Goal: Task Accomplishment & Management: Complete application form

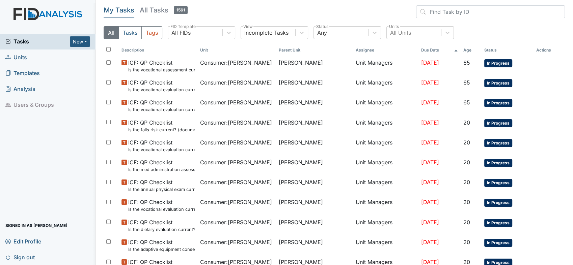
click at [22, 57] on span "Units" at bounding box center [16, 57] width 22 height 10
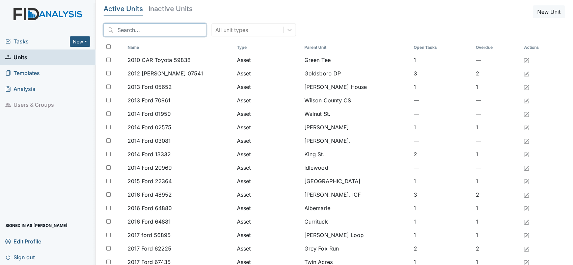
click at [181, 25] on input "search" at bounding box center [155, 30] width 103 height 13
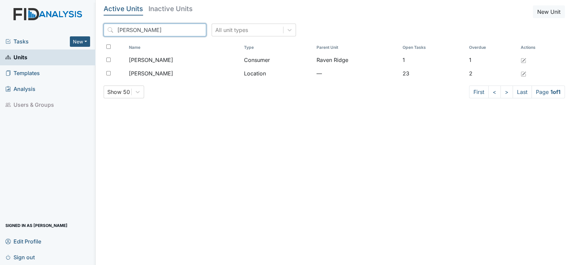
type input "lockwood"
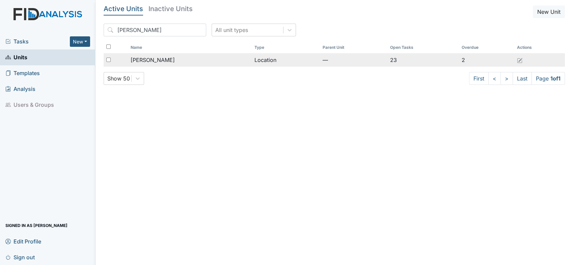
click at [158, 59] on span "[PERSON_NAME]" at bounding box center [153, 60] width 44 height 8
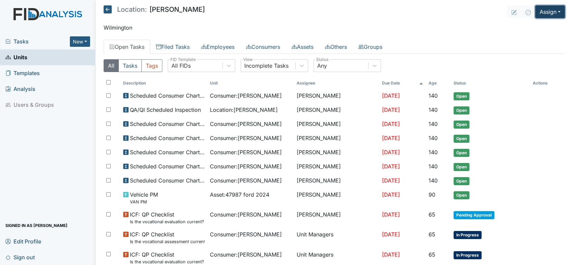
click at [553, 9] on button "Assign" at bounding box center [550, 11] width 30 height 13
click at [529, 26] on link "Assign Form" at bounding box center [534, 27] width 61 height 11
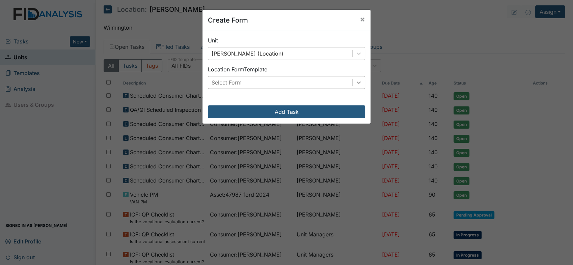
click at [356, 82] on icon at bounding box center [358, 82] width 7 height 7
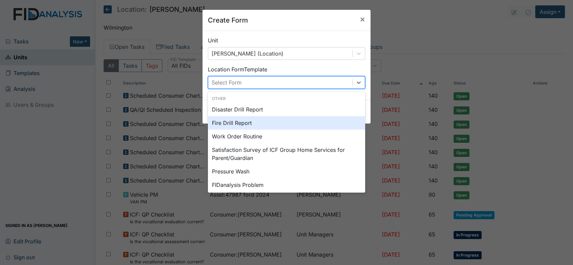
click at [250, 128] on div "Fire Drill Report" at bounding box center [286, 122] width 157 height 13
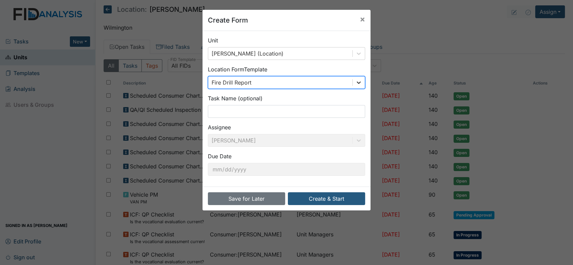
click at [355, 81] on icon at bounding box center [358, 82] width 7 height 7
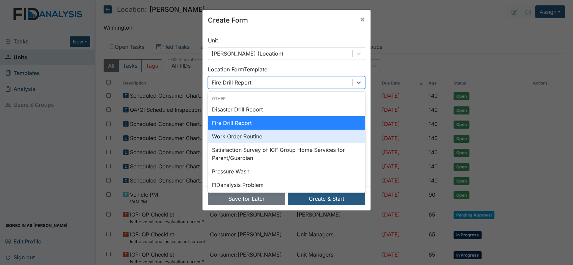
click at [231, 134] on div "Work Order Routine" at bounding box center [286, 136] width 157 height 13
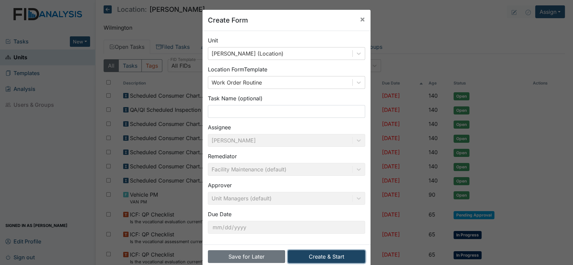
click at [337, 253] on button "Create & Start" at bounding box center [326, 257] width 77 height 13
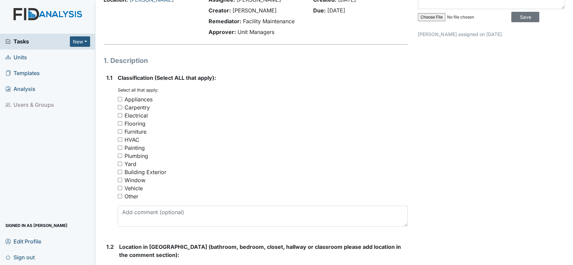
scroll to position [75, 0]
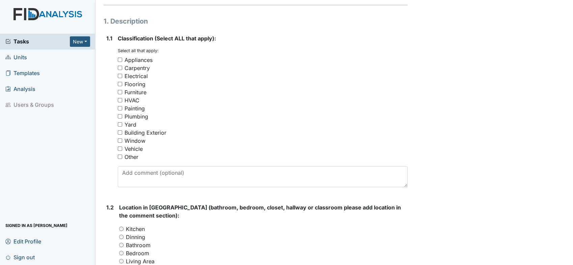
click at [119, 67] on input "Carpentry" at bounding box center [120, 68] width 4 height 4
checkbox input "true"
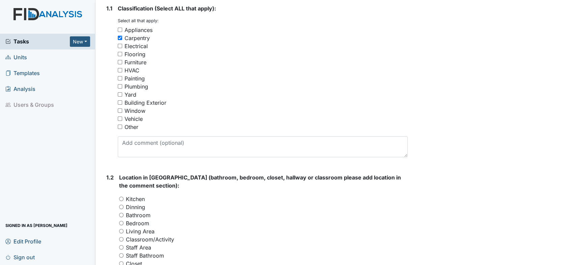
scroll to position [187, 0]
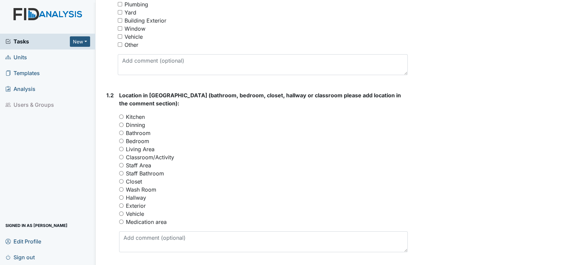
click at [122, 115] on input "Kitchen" at bounding box center [121, 117] width 4 height 4
radio input "true"
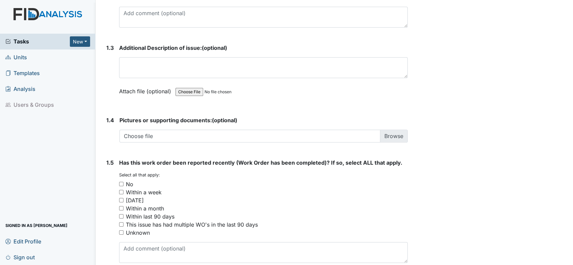
scroll to position [299, 0]
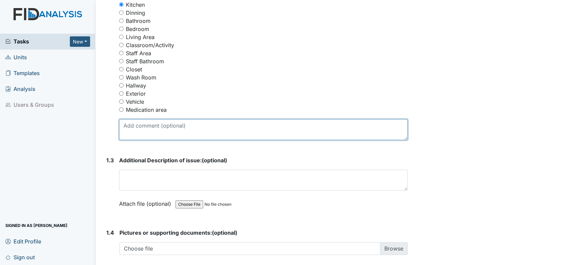
click at [222, 126] on textarea at bounding box center [263, 129] width 288 height 21
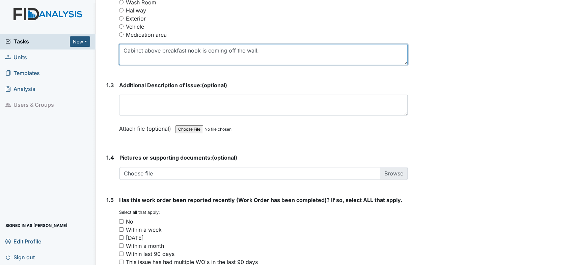
scroll to position [444, 0]
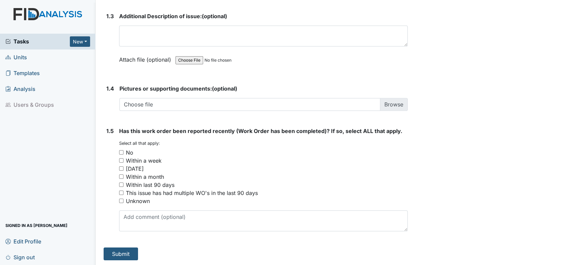
type textarea "Cabinet above breakfast nook is coming off the wall."
click at [121, 151] on input "No" at bounding box center [121, 152] width 4 height 4
checkbox input "true"
click at [124, 251] on button "Submit" at bounding box center [121, 254] width 34 height 13
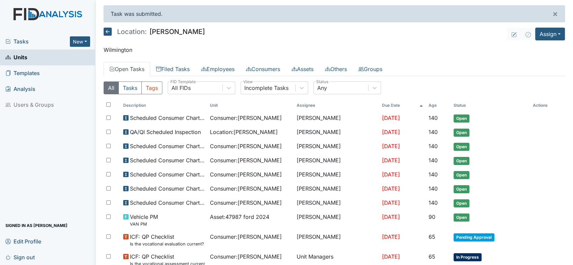
click at [24, 57] on span "Units" at bounding box center [16, 57] width 22 height 10
